Goal: Information Seeking & Learning: Learn about a topic

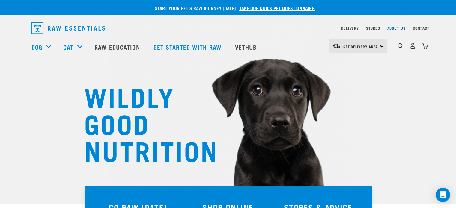
click at [393, 27] on link "About Us" at bounding box center [396, 28] width 18 height 2
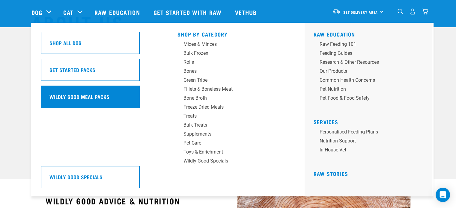
scroll to position [25, 0]
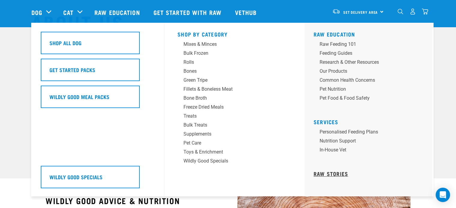
click at [332, 175] on link "Raw Stories" at bounding box center [330, 173] width 34 height 3
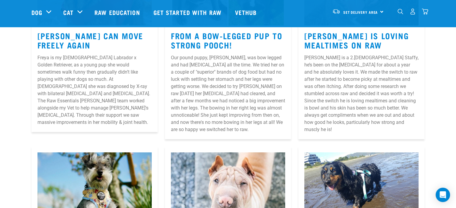
scroll to position [290, 0]
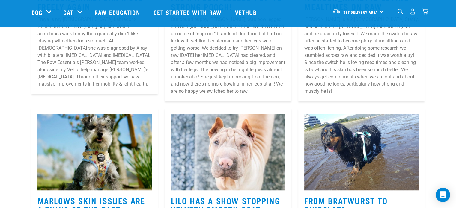
click at [332, 175] on img at bounding box center [361, 152] width 114 height 76
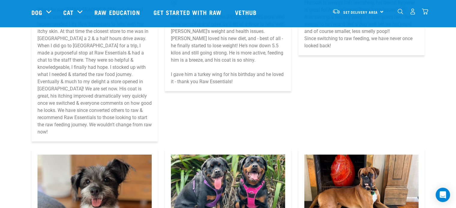
scroll to position [1162, 0]
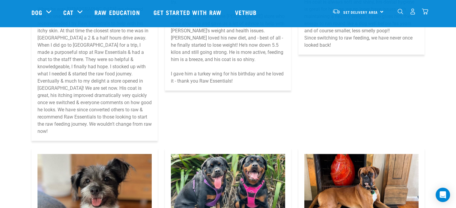
click at [332, 175] on img at bounding box center [361, 192] width 114 height 76
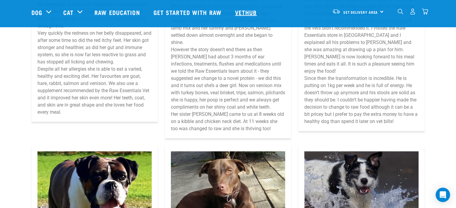
scroll to position [1414, 0]
